Goal: Task Accomplishment & Management: Complete application form

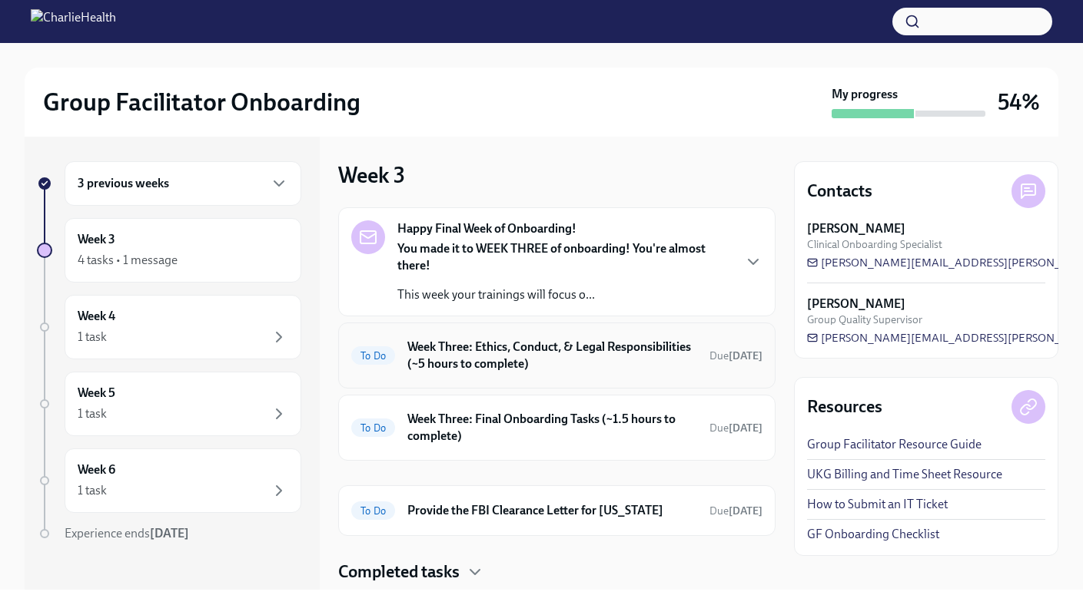
click at [580, 361] on h6 "Week Three: Ethics, Conduct, & Legal Responsibilities (~5 hours to complete)" at bounding box center [552, 356] width 290 height 34
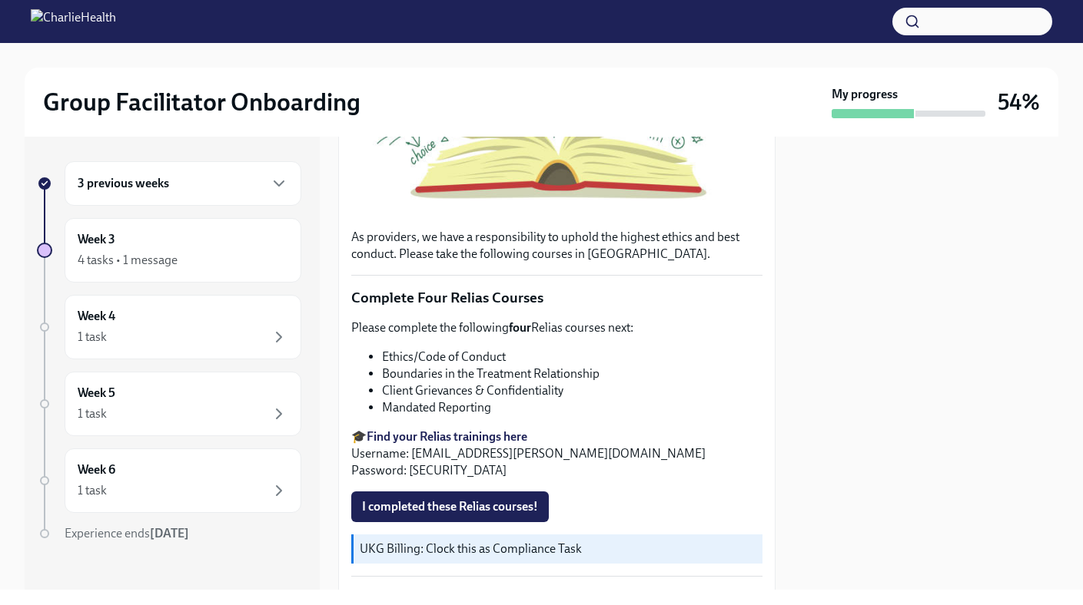
scroll to position [472, 0]
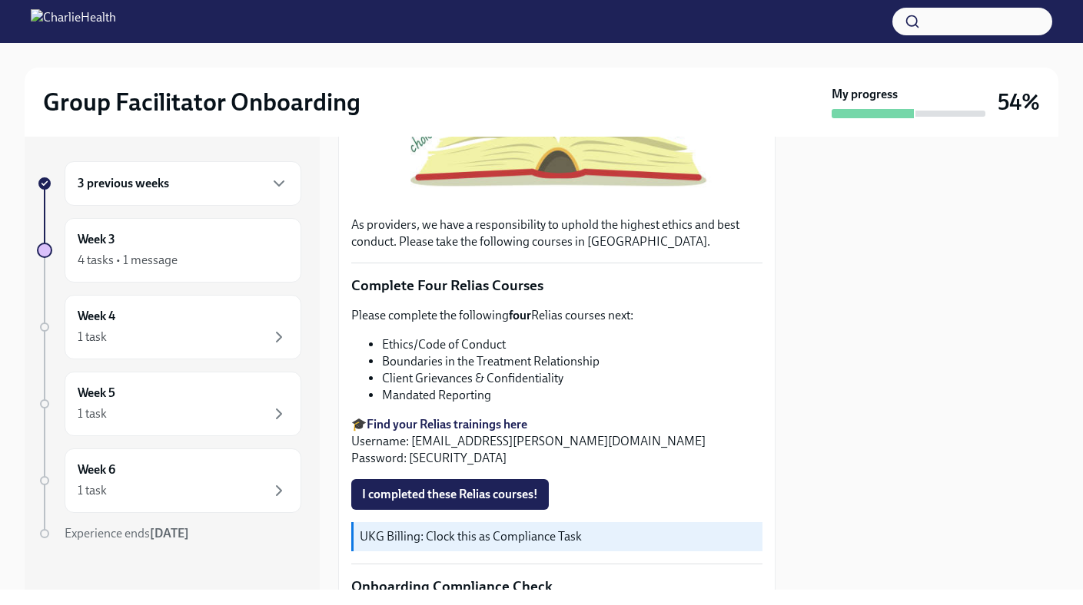
click at [416, 426] on strong "Find your Relias trainings here" at bounding box center [446, 424] width 161 height 15
click at [258, 224] on div "Week 3 4 tasks • 1 message" at bounding box center [183, 250] width 237 height 65
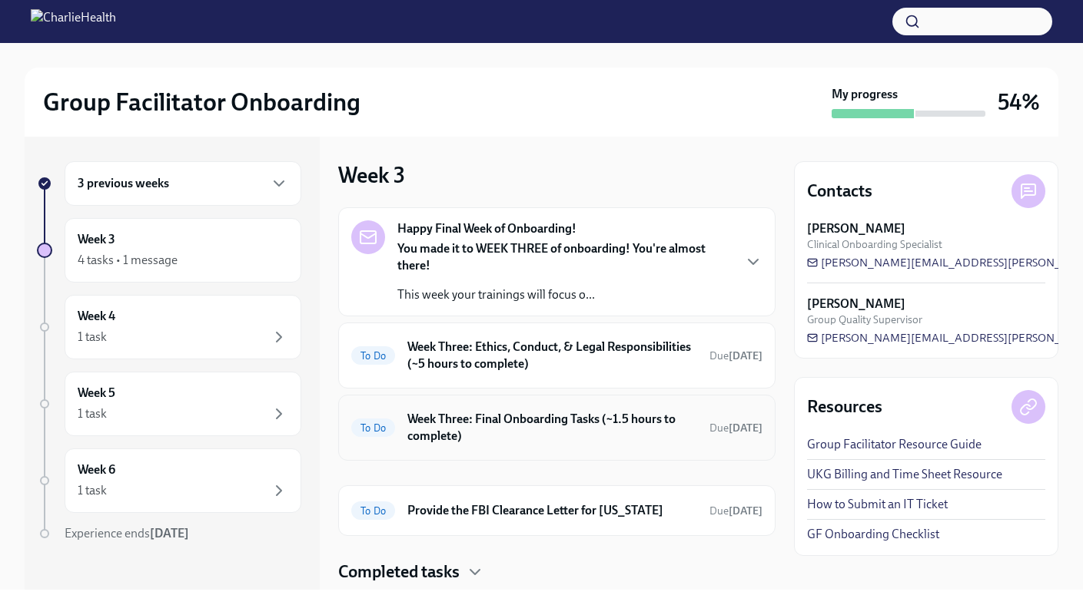
click at [476, 433] on h6 "Week Three: Final Onboarding Tasks (~1.5 hours to complete)" at bounding box center [552, 428] width 290 height 34
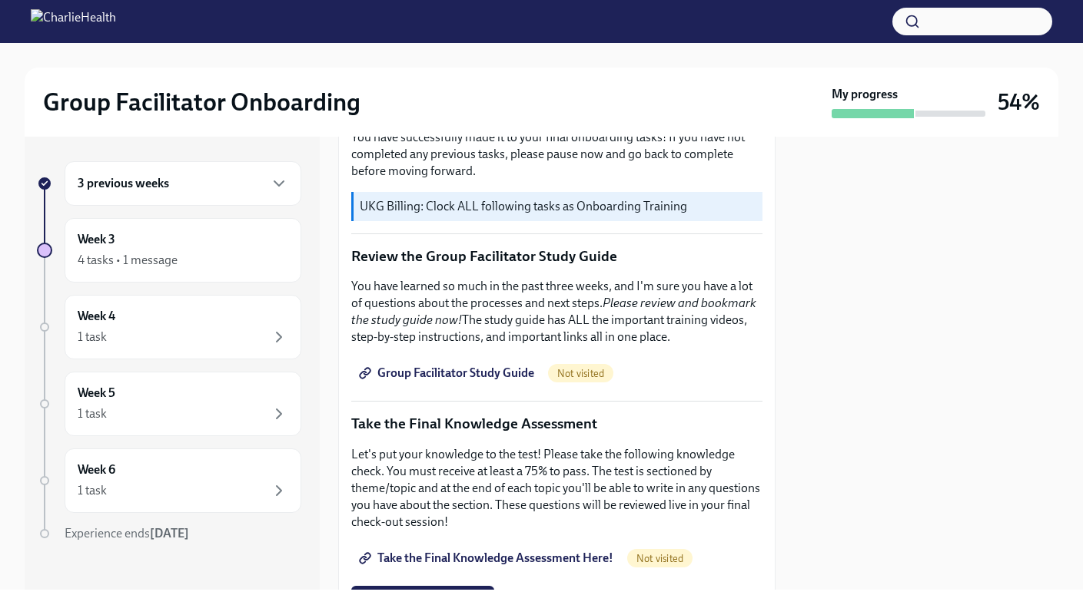
scroll to position [543, 0]
click at [498, 358] on link "Group Facilitator Study Guide" at bounding box center [448, 372] width 194 height 31
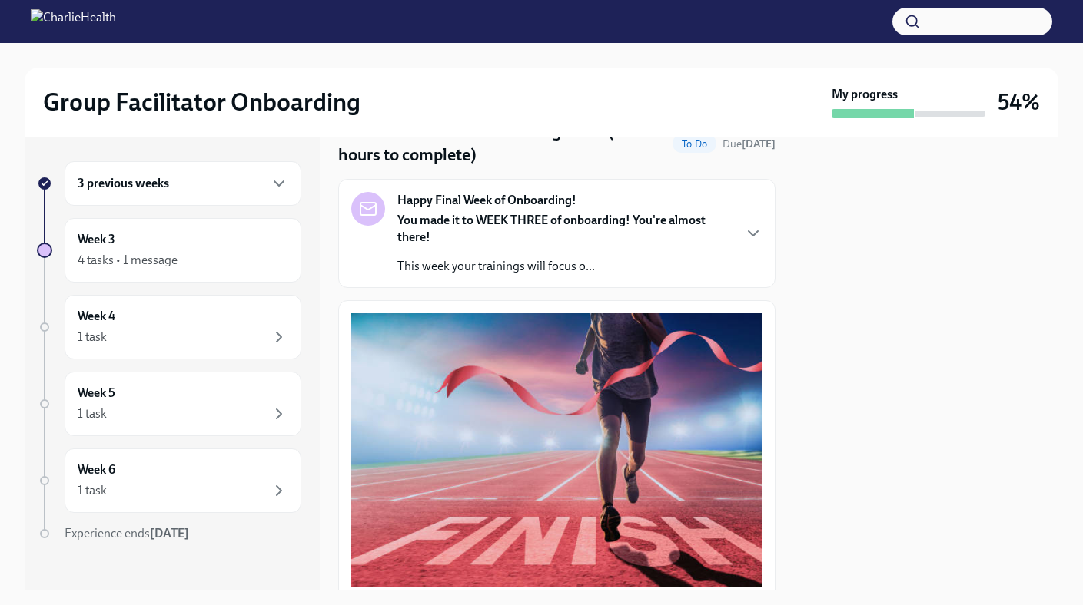
scroll to position [16, 0]
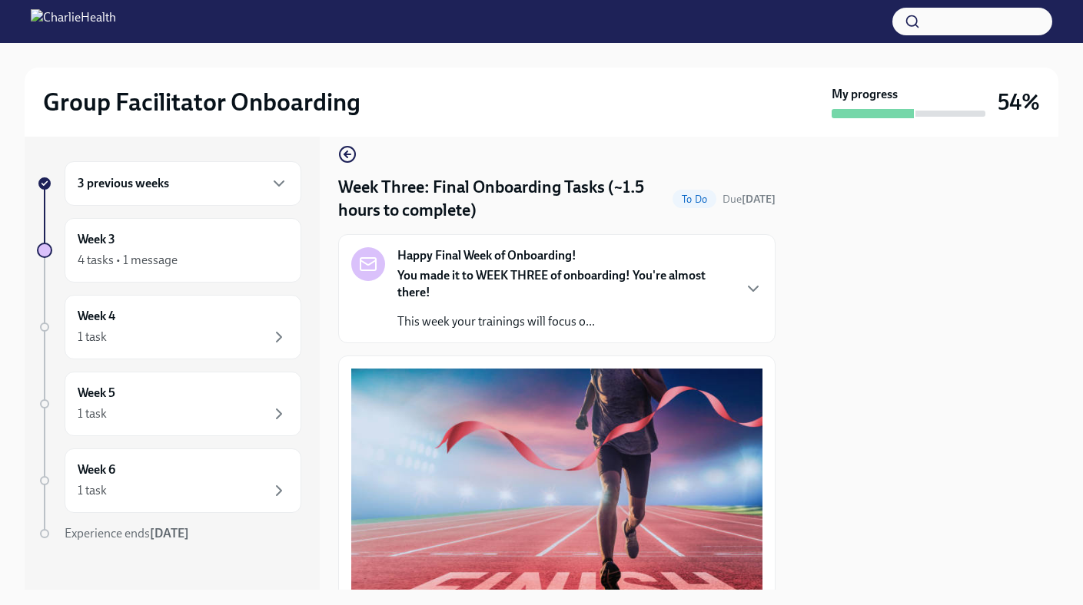
click at [492, 270] on strong "You made it to WEEK THREE of onboarding! You're almost there!" at bounding box center [551, 283] width 308 height 31
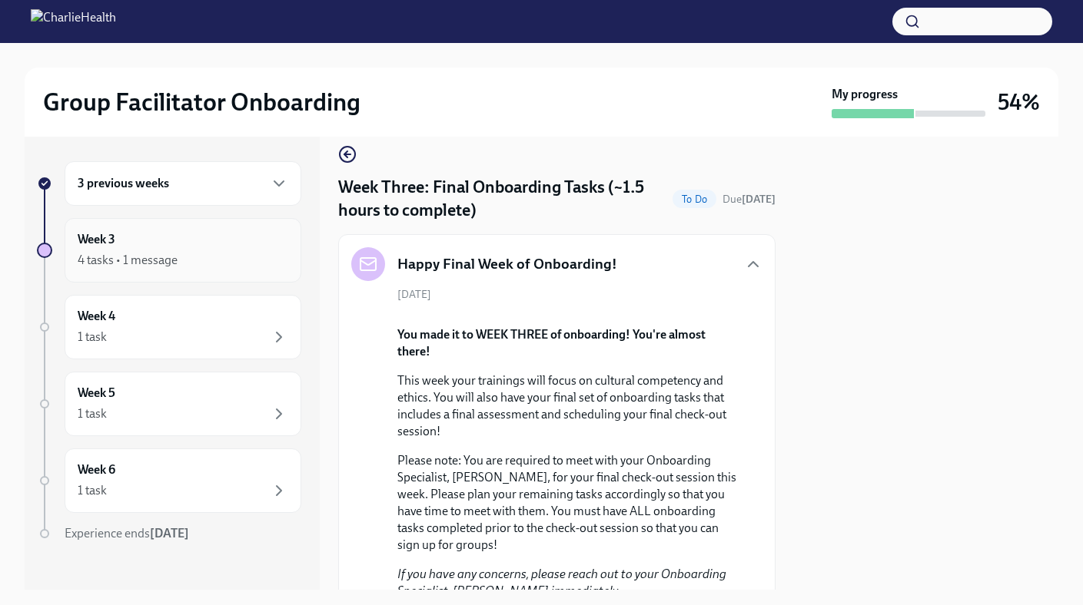
click at [209, 246] on div "Week 3 4 tasks • 1 message" at bounding box center [183, 250] width 211 height 38
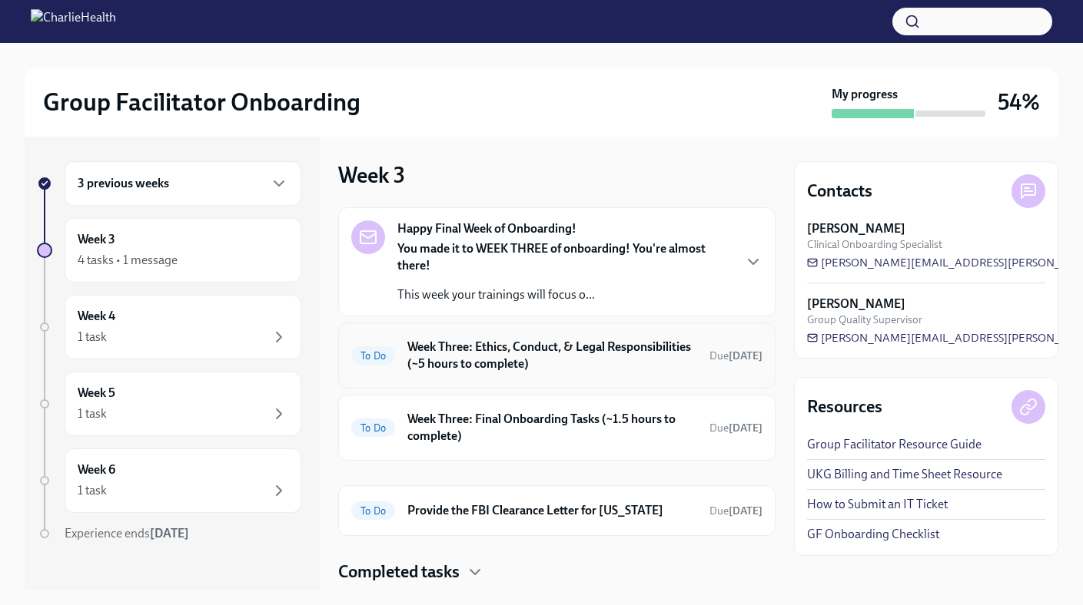
click at [601, 363] on h6 "Week Three: Ethics, Conduct, & Legal Responsibilities (~5 hours to complete)" at bounding box center [552, 356] width 290 height 34
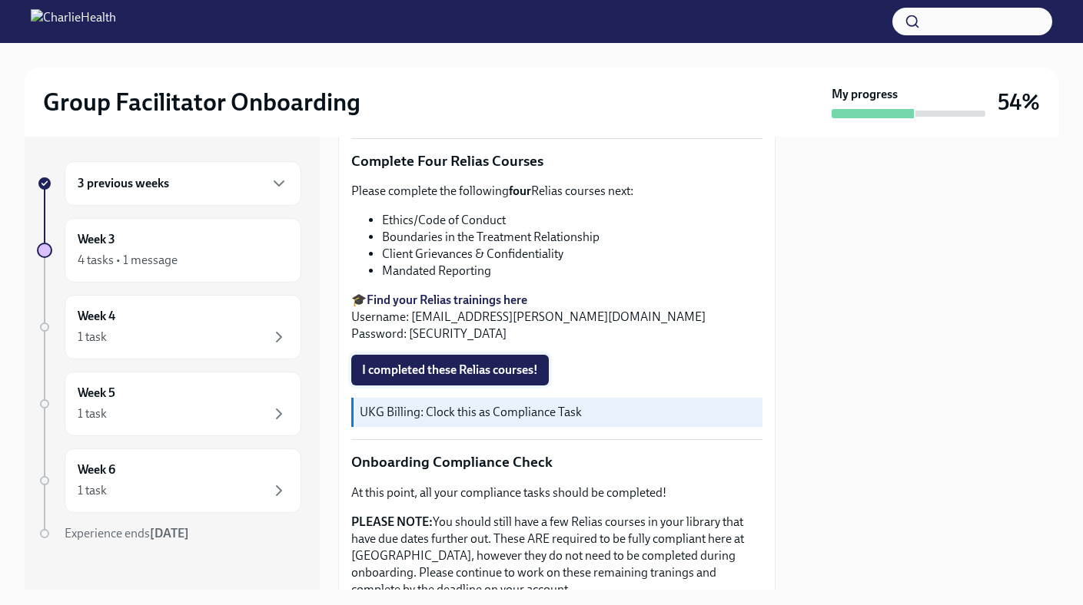
scroll to position [601, 0]
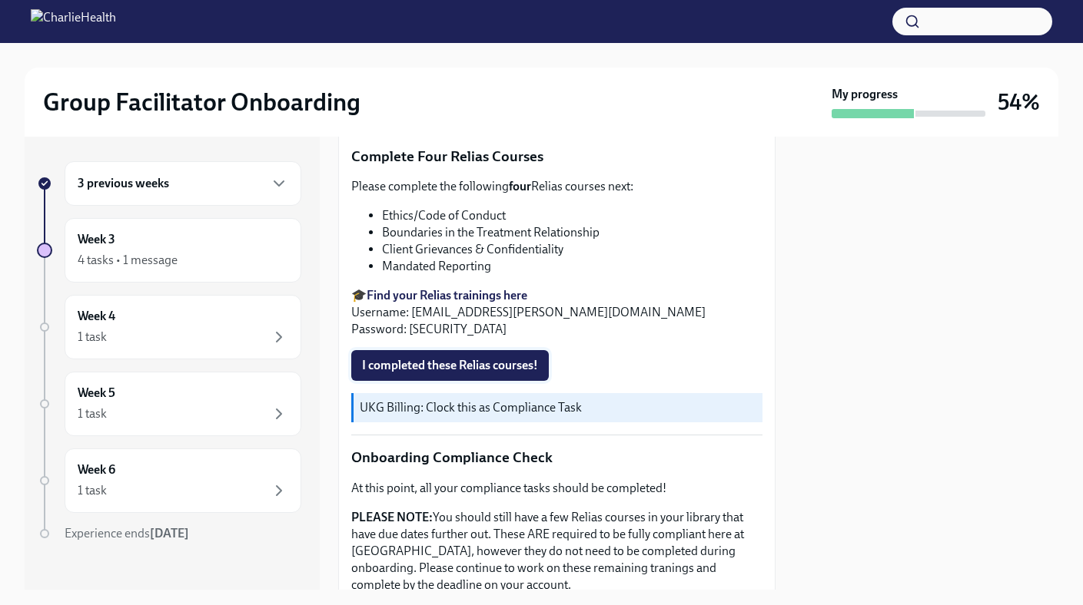
click at [494, 363] on span "I completed these Relias courses!" at bounding box center [450, 365] width 176 height 15
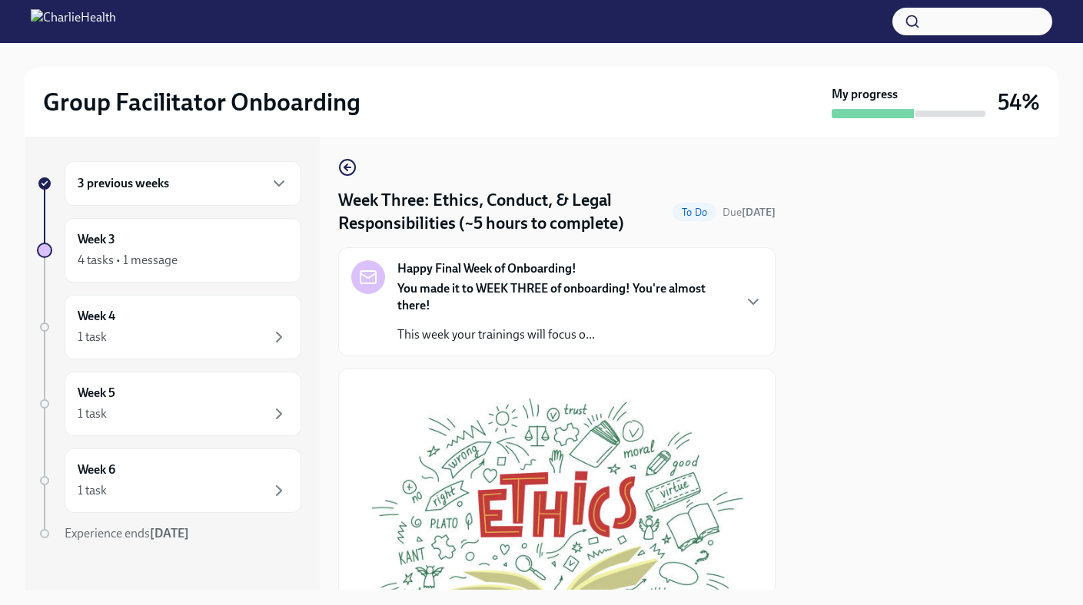
scroll to position [0, 0]
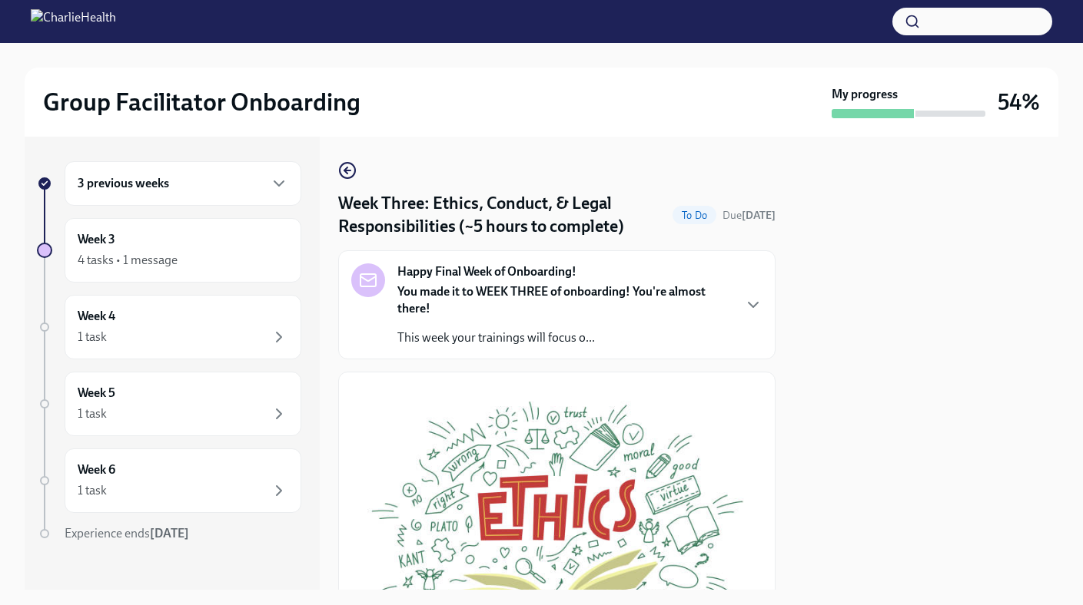
click at [562, 341] on p "This week your trainings will focus o..." at bounding box center [564, 338] width 334 height 17
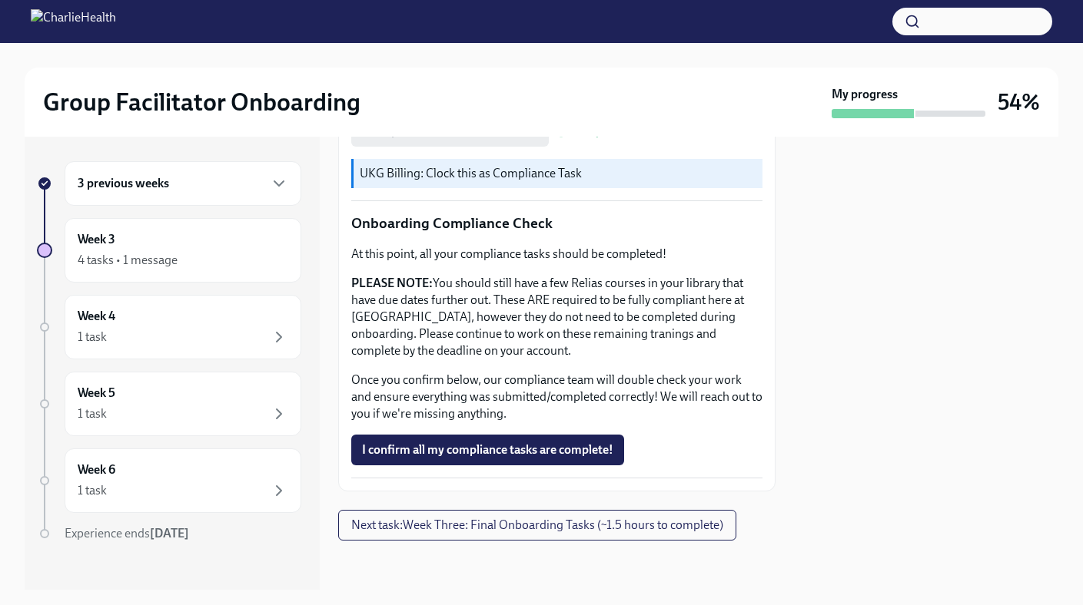
scroll to position [1456, 0]
click at [500, 456] on span "I confirm all my compliance tasks are complete!" at bounding box center [487, 450] width 251 height 15
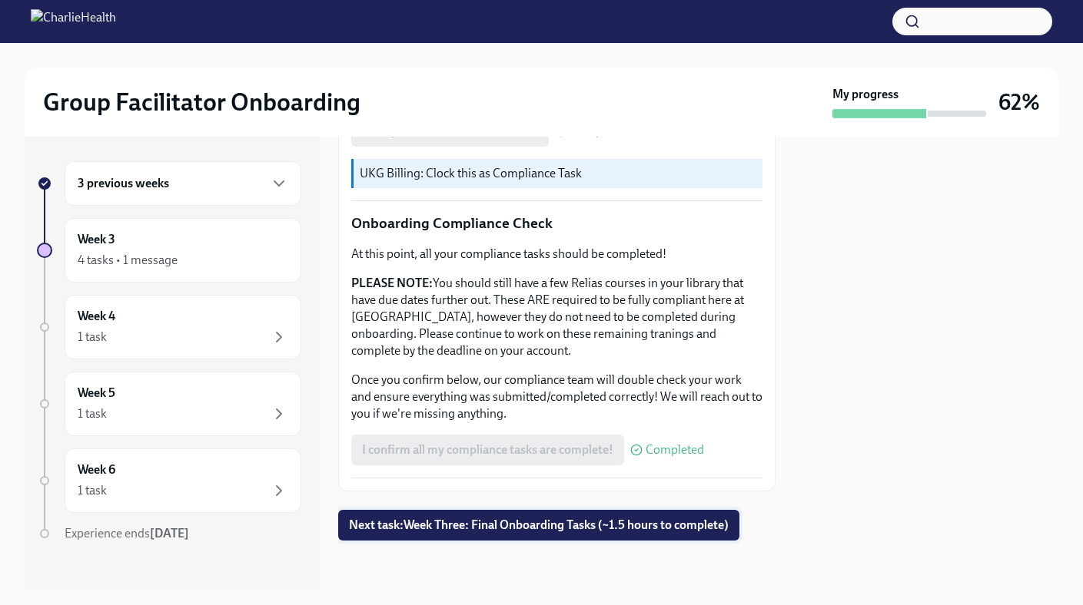
click at [554, 525] on span "Next task : Week Three: Final Onboarding Tasks (~1.5 hours to complete)" at bounding box center [539, 525] width 380 height 15
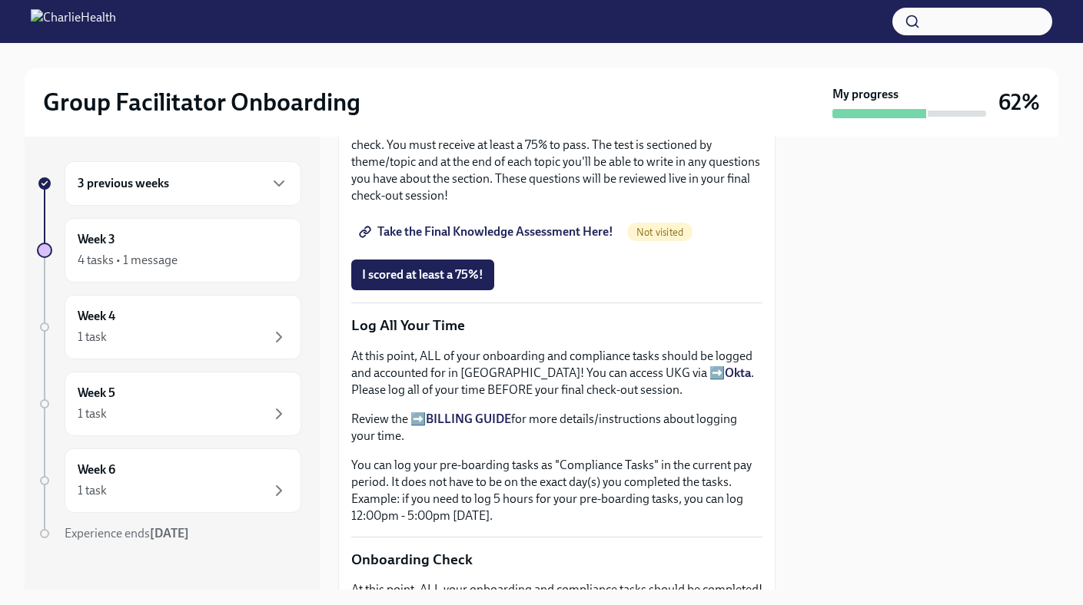
scroll to position [1348, 0]
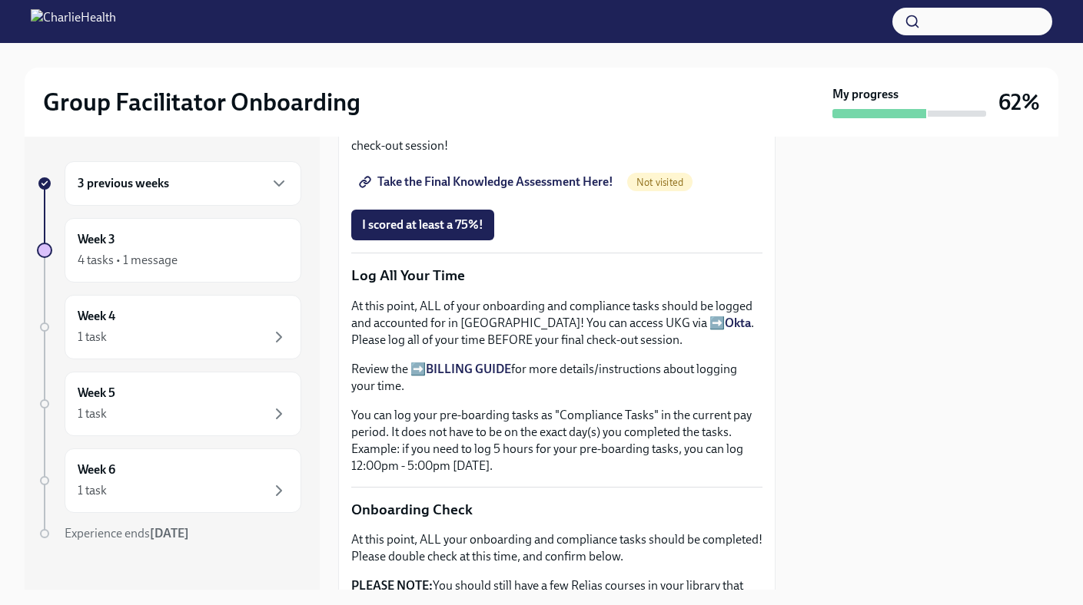
click at [531, 190] on span "Take the Final Knowledge Assessment Here!" at bounding box center [487, 181] width 251 height 15
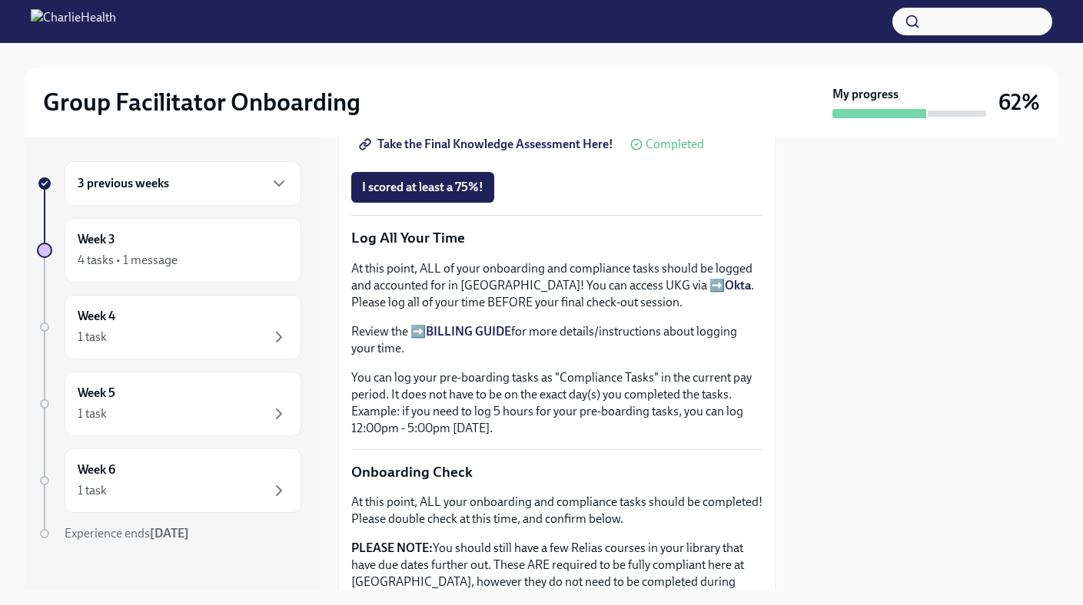
scroll to position [1397, 0]
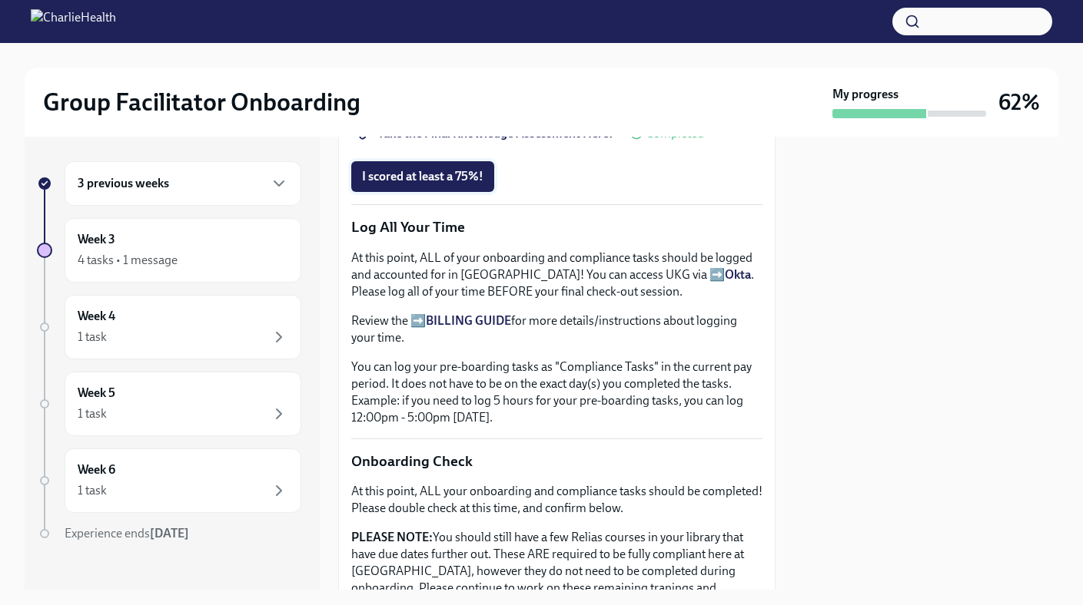
click at [436, 184] on span "I scored at least a 75%!" at bounding box center [422, 176] width 121 height 15
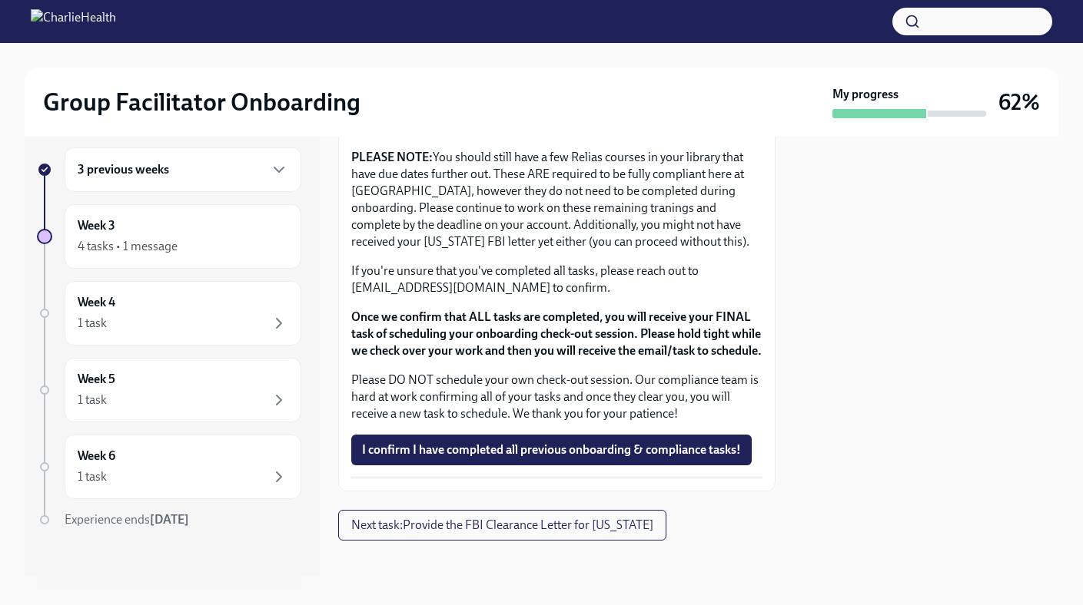
scroll to position [1897, 0]
click at [512, 458] on span "I confirm I have completed all previous onboarding & compliance tasks!" at bounding box center [551, 450] width 379 height 15
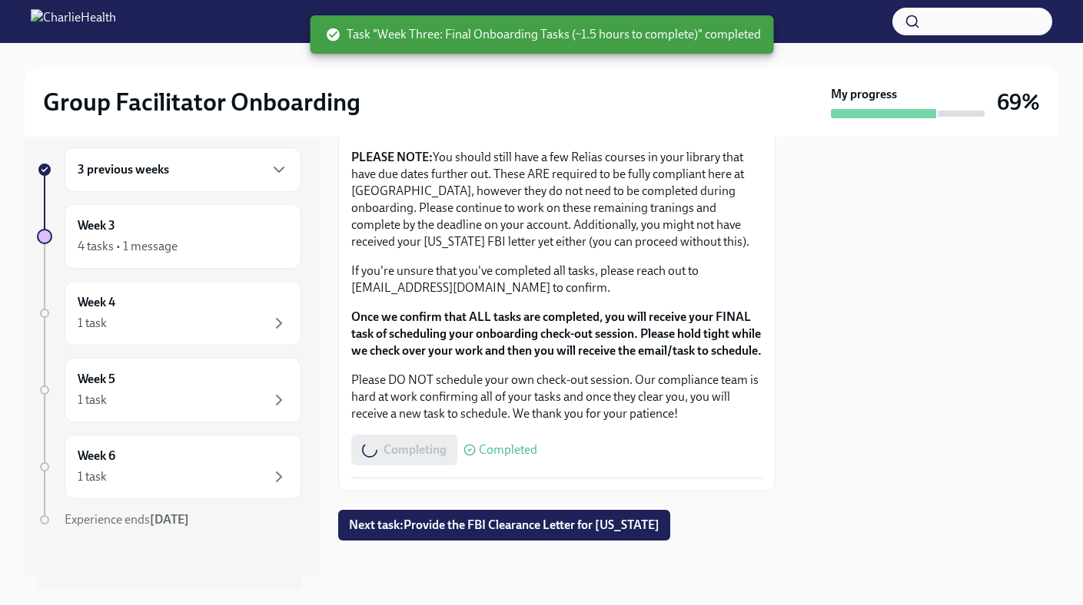
scroll to position [2004, 0]
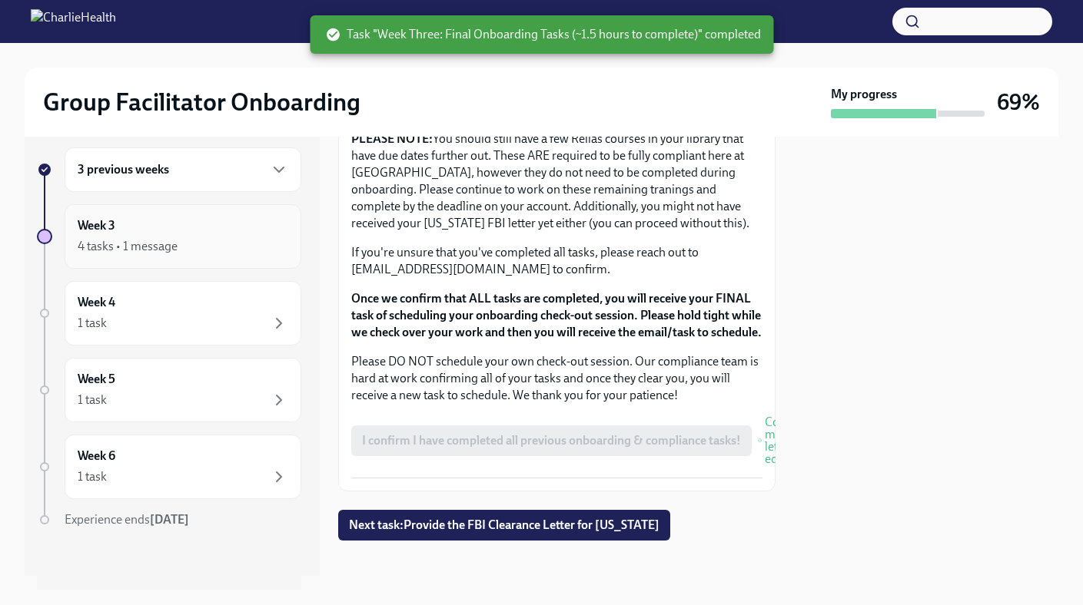
click at [240, 254] on div "4 tasks • 1 message" at bounding box center [183, 246] width 211 height 18
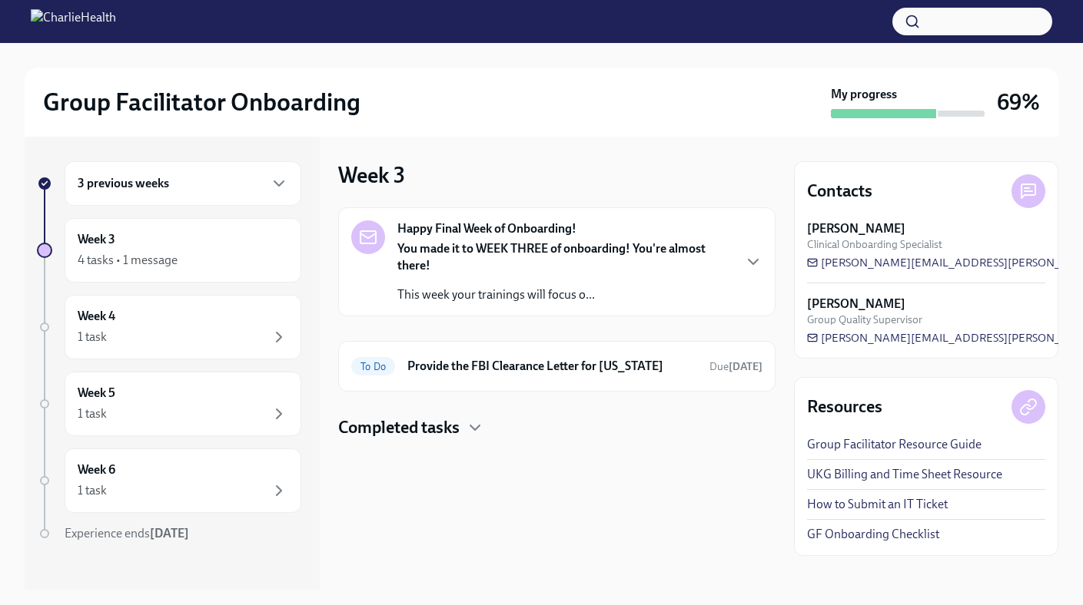
click at [422, 435] on h4 "Completed tasks" at bounding box center [398, 427] width 121 height 23
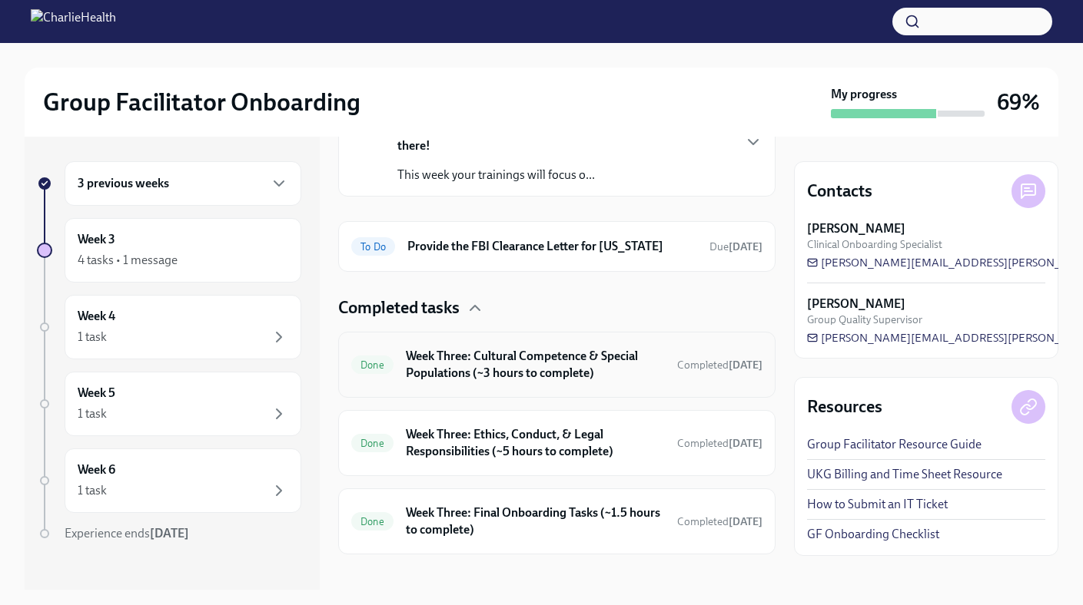
scroll to position [134, 0]
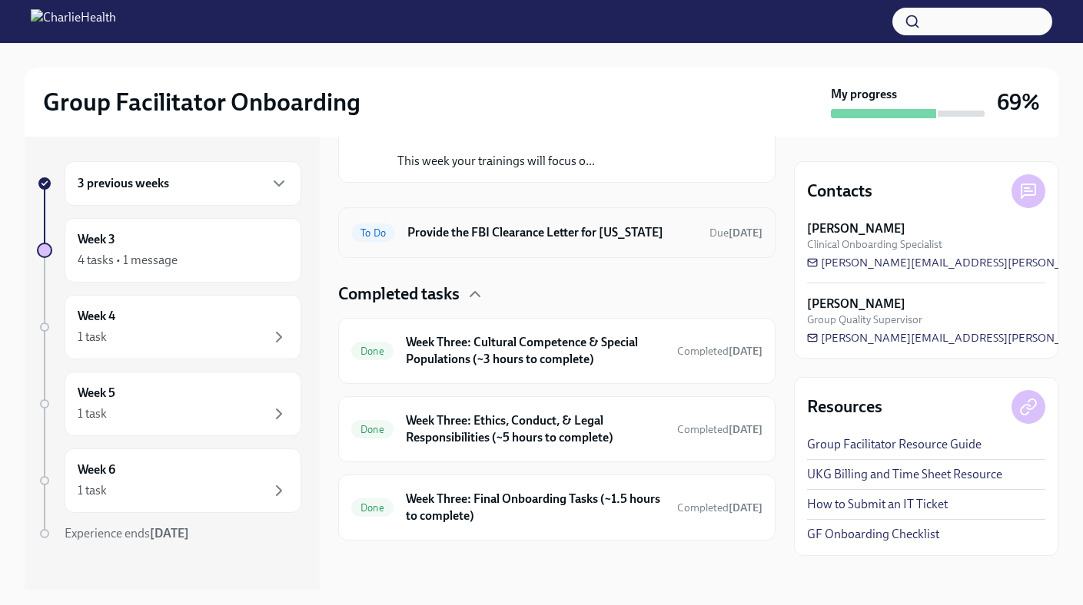
click at [600, 217] on div "To Do Provide the FBI Clearance Letter for [US_STATE] Due [DATE]" at bounding box center [556, 232] width 437 height 51
click at [216, 266] on div "4 tasks • 1 message" at bounding box center [183, 260] width 211 height 18
click at [485, 248] on div "To Do Provide the FBI Clearance Letter for [US_STATE] Due [DATE]" at bounding box center [556, 232] width 437 height 51
click at [169, 350] on div "Week 4 1 task" at bounding box center [183, 327] width 237 height 65
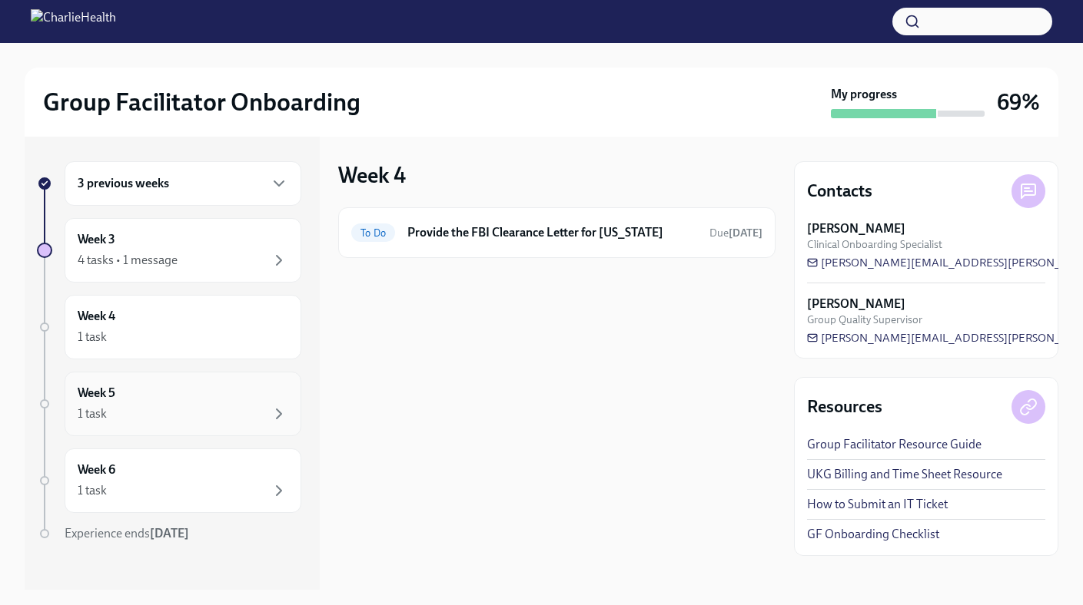
click at [186, 376] on div "Week 5 1 task" at bounding box center [183, 404] width 237 height 65
click at [171, 498] on div "1 task" at bounding box center [183, 491] width 211 height 18
